Goal: Task Accomplishment & Management: Use online tool/utility

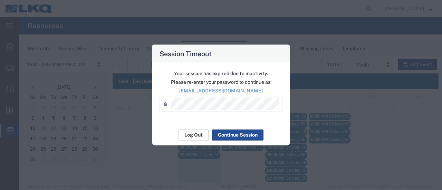
click at [193, 134] on button "Log Out" at bounding box center [194, 134] width 30 height 11
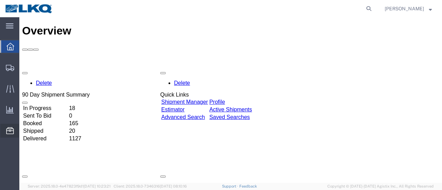
click at [0, 0] on span "Location Appointment" at bounding box center [0, 0] width 0 height 0
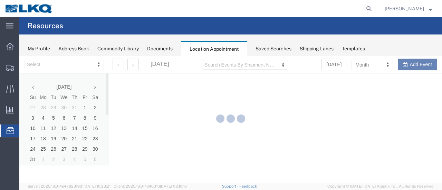
select select "28712"
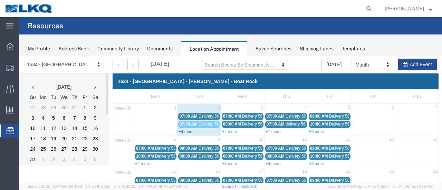
click at [188, 131] on link "+4 more" at bounding box center [186, 131] width 15 height 5
